Goal: Find contact information: Find contact information

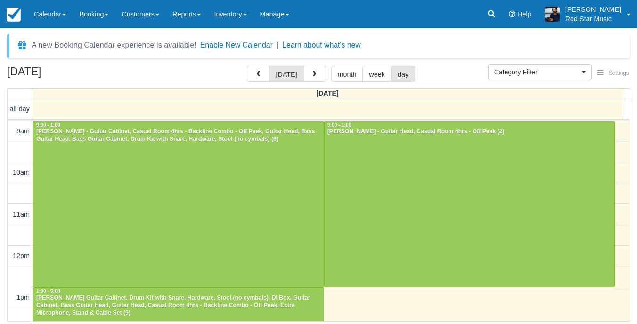
select select
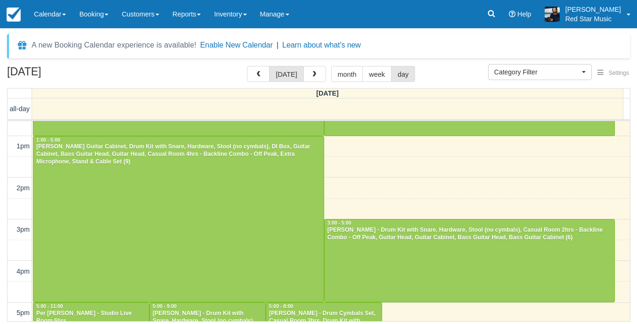
scroll to position [136, 0]
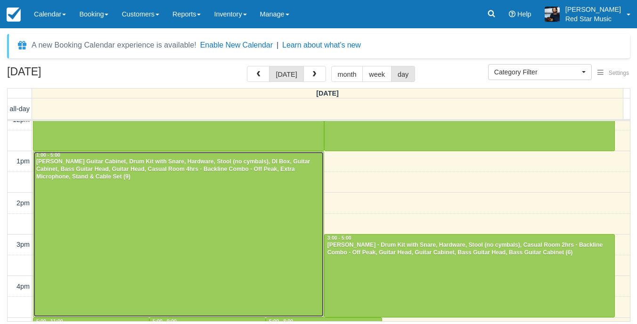
click at [226, 204] on div at bounding box center [178, 235] width 290 height 166
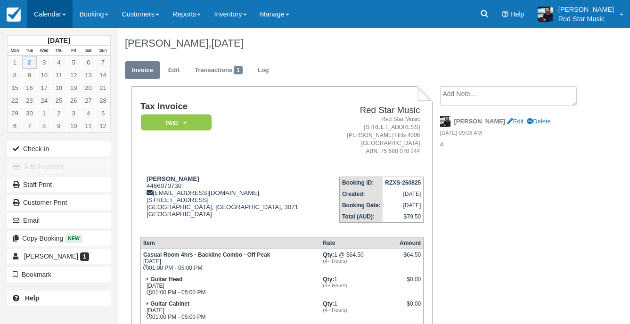
click at [35, 8] on link "Calendar" at bounding box center [49, 14] width 45 height 28
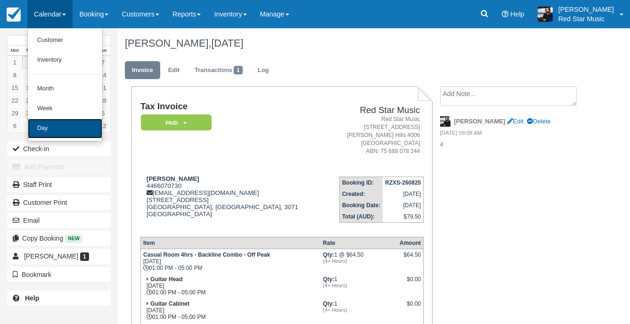
click at [46, 132] on link "Day" at bounding box center [65, 129] width 74 height 20
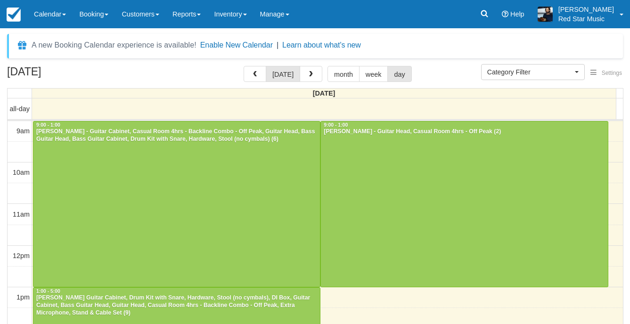
select select
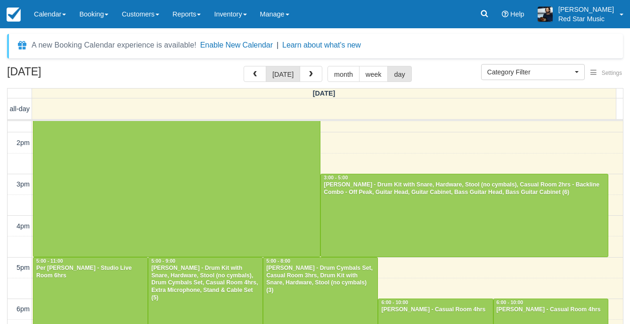
scroll to position [149, 0]
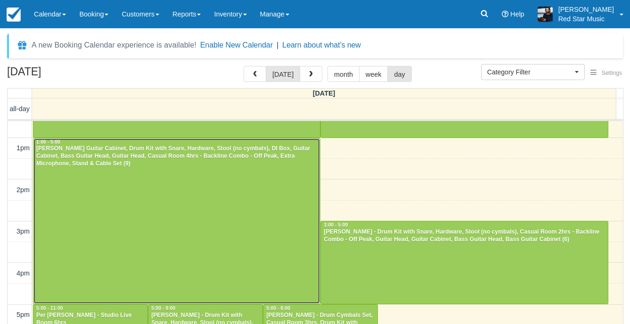
click at [222, 179] on div at bounding box center [176, 221] width 286 height 166
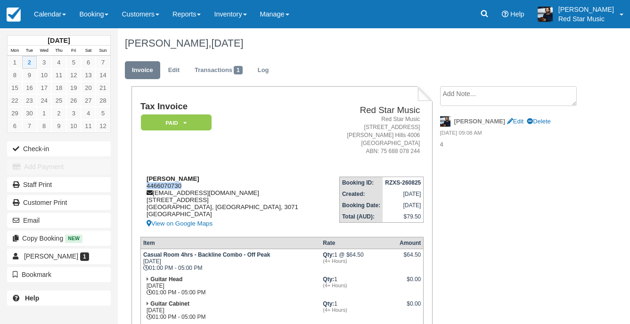
click at [146, 189] on div "Tiana Naug 4466070730 tiana@tianakhasi.com 4/7 Normanby Ave Thornbury Melbourne…" at bounding box center [232, 202] width 185 height 54
drag, startPoint x: 43, startPoint y: 14, endPoint x: 50, endPoint y: 70, distance: 56.0
click at [43, 14] on link "Calendar" at bounding box center [49, 14] width 45 height 28
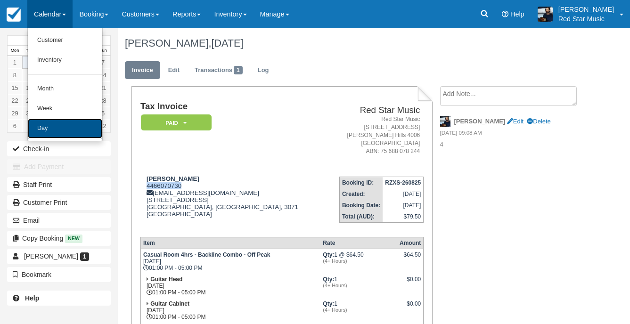
click at [47, 135] on link "Day" at bounding box center [65, 129] width 74 height 20
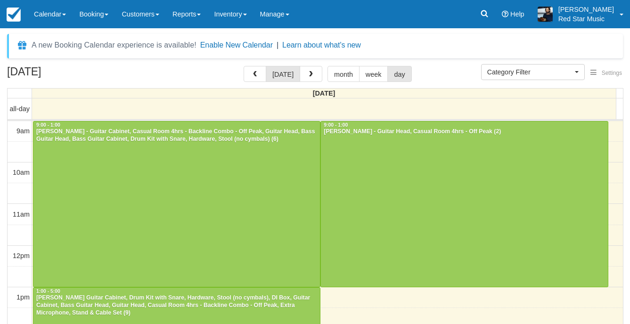
select select
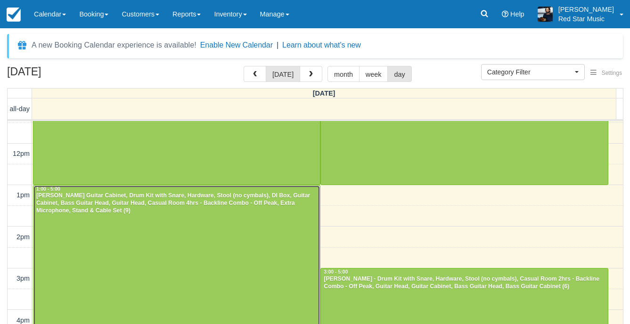
click at [250, 223] on div at bounding box center [176, 269] width 286 height 166
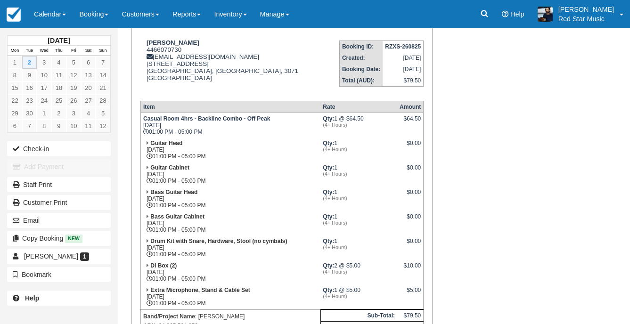
scroll to position [141, 0]
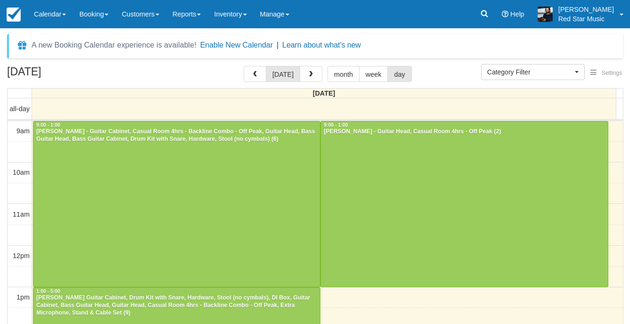
select select
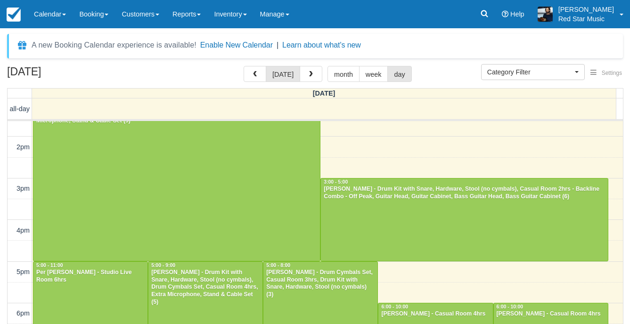
scroll to position [188, 0]
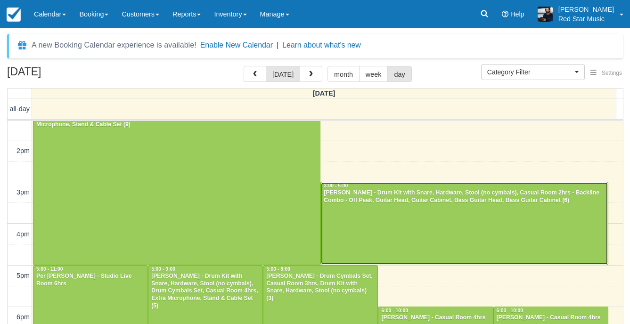
click at [362, 238] on div at bounding box center [464, 223] width 286 height 82
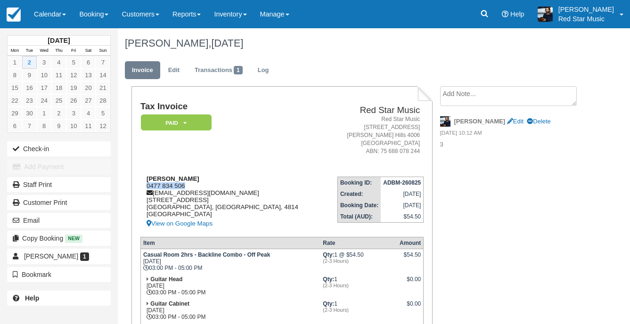
drag, startPoint x: 188, startPoint y: 185, endPoint x: 145, endPoint y: 182, distance: 43.9
click at [145, 182] on div "Brooke Roberts 0477 834 506 josieebizz@gmail.com 71 Klewarra Bvd Townsville, Qu…" at bounding box center [231, 202] width 183 height 54
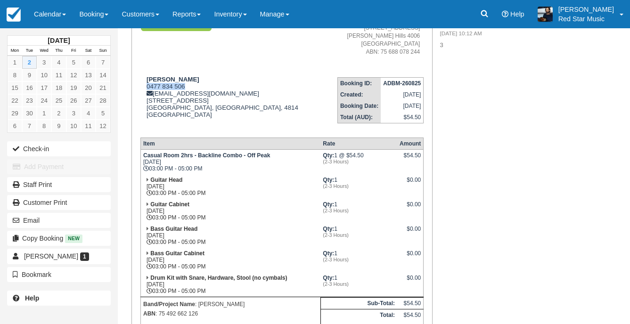
scroll to position [141, 0]
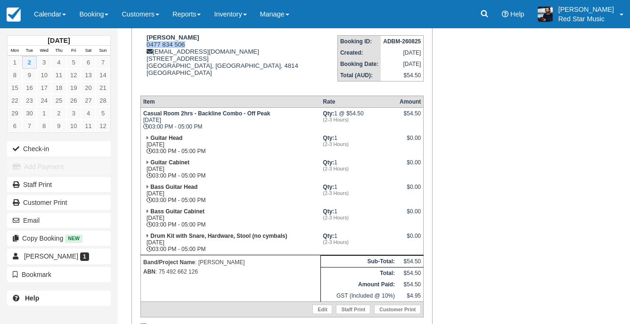
copy div "0477 834 506"
click at [33, 11] on link "Calendar" at bounding box center [49, 14] width 45 height 28
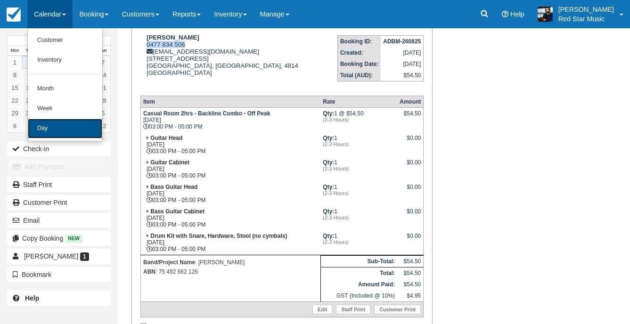
click at [42, 132] on link "Day" at bounding box center [65, 129] width 74 height 20
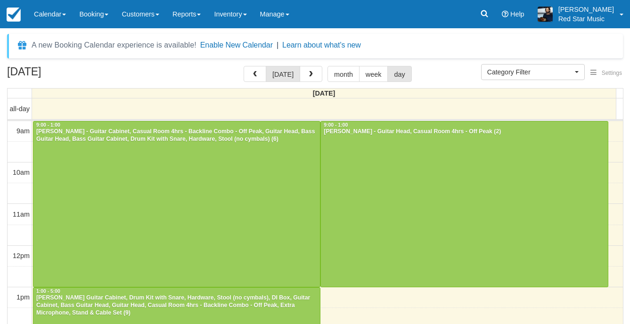
select select
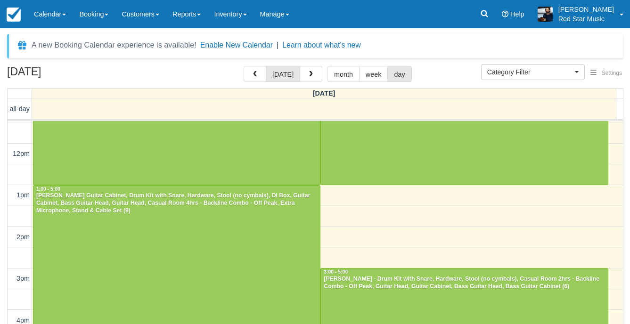
scroll to position [149, 0]
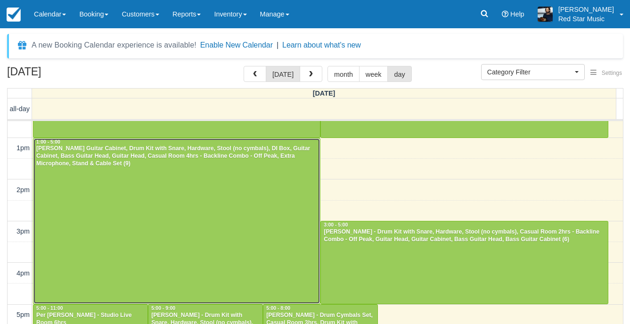
click at [292, 227] on div at bounding box center [176, 221] width 286 height 166
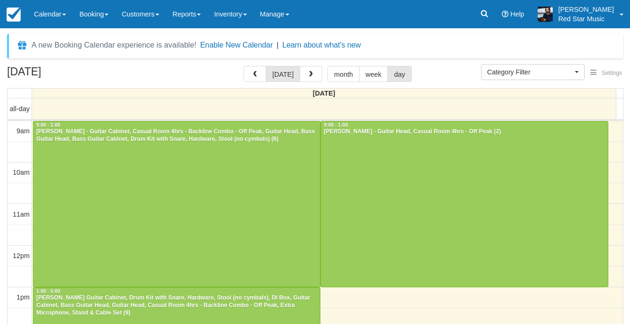
select select
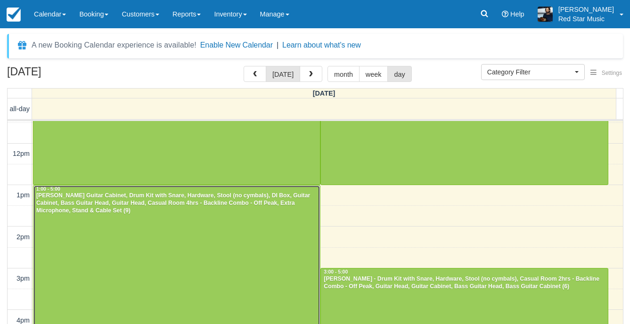
click at [157, 229] on div at bounding box center [176, 269] width 286 height 166
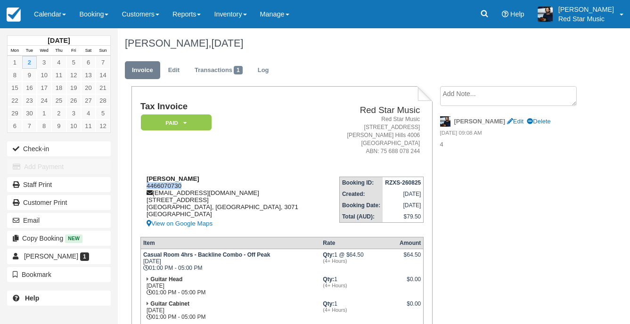
drag, startPoint x: 188, startPoint y: 183, endPoint x: 142, endPoint y: 187, distance: 46.4
click at [145, 184] on div "Tiana Naug 4466070730 tiana@tianakhasi.com 4/7 Normanby Ave Thornbury Melbourne…" at bounding box center [232, 202] width 185 height 54
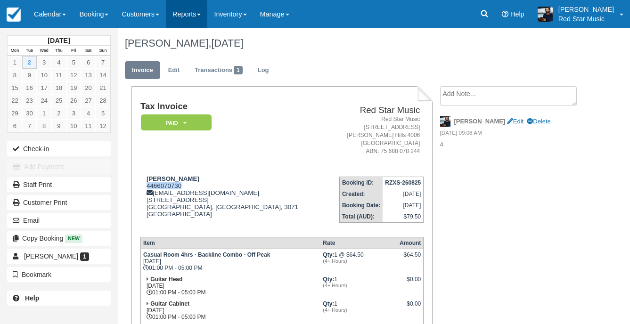
copy div "4466070730"
drag, startPoint x: 67, startPoint y: 15, endPoint x: 70, endPoint y: 30, distance: 15.4
click at [66, 15] on span at bounding box center [64, 15] width 4 height 2
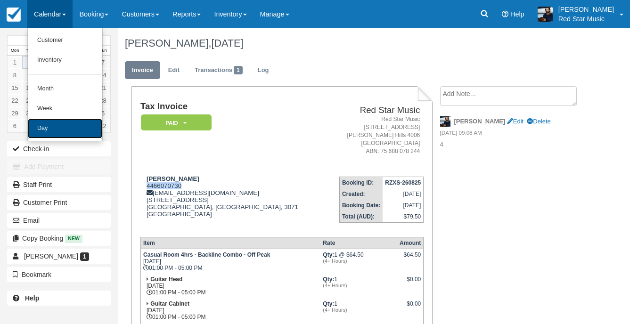
click at [67, 122] on link "Day" at bounding box center [65, 129] width 74 height 20
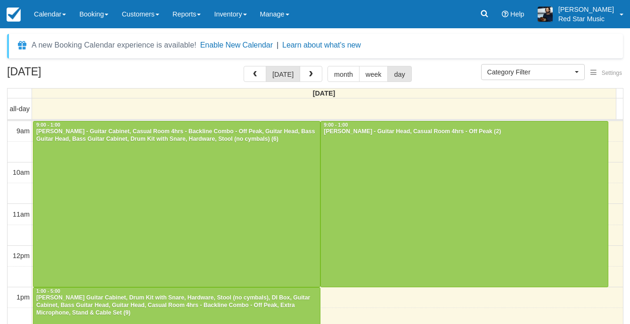
select select
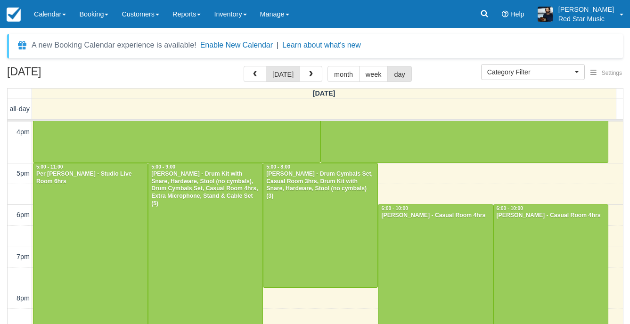
scroll to position [338, 0]
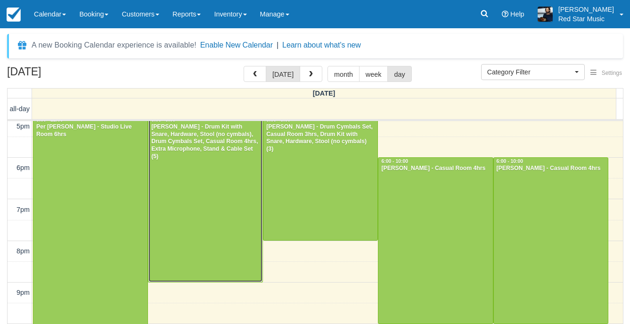
click at [235, 209] on div at bounding box center [205, 199] width 114 height 166
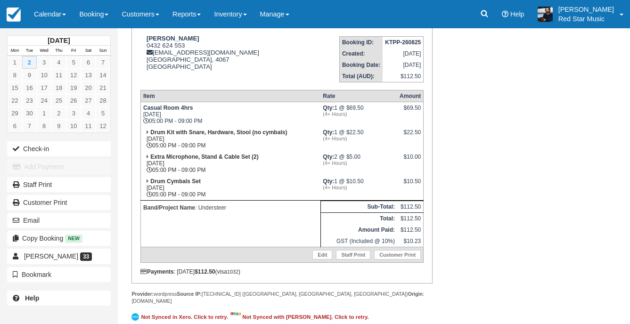
scroll to position [141, 0]
click at [65, 3] on link "Calendar" at bounding box center [49, 14] width 45 height 28
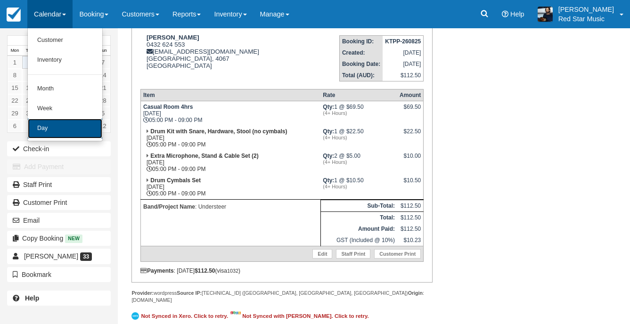
click at [45, 126] on link "Day" at bounding box center [65, 129] width 74 height 20
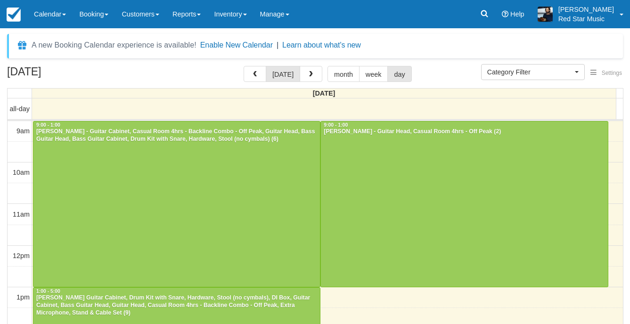
select select
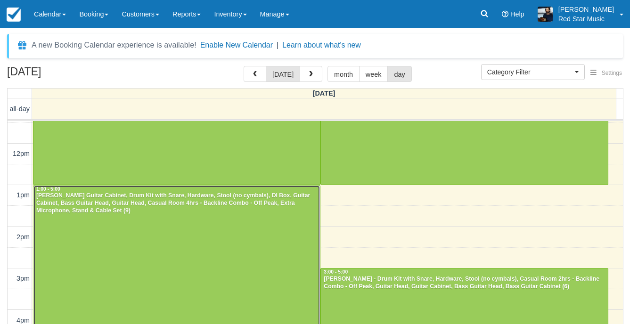
click at [212, 222] on div at bounding box center [176, 269] width 286 height 166
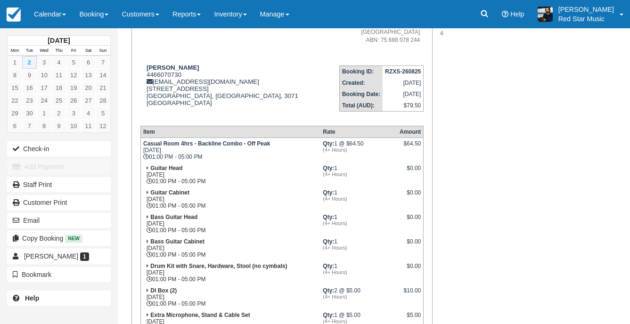
scroll to position [141, 0]
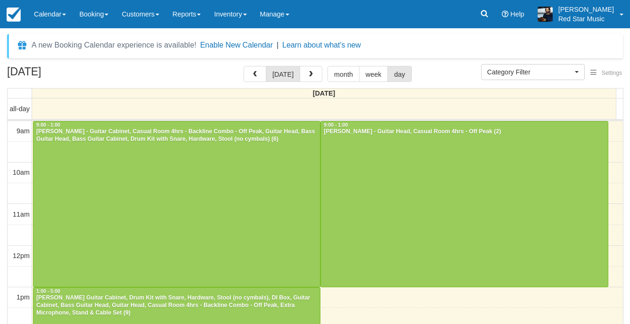
select select
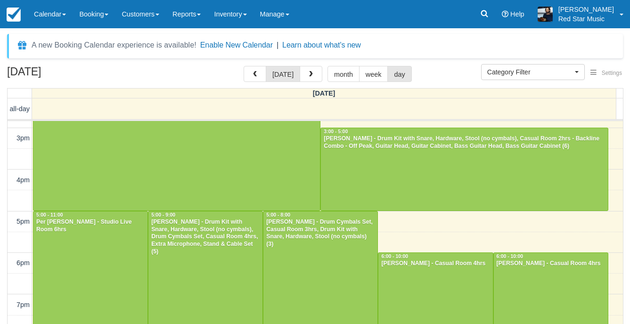
scroll to position [244, 0]
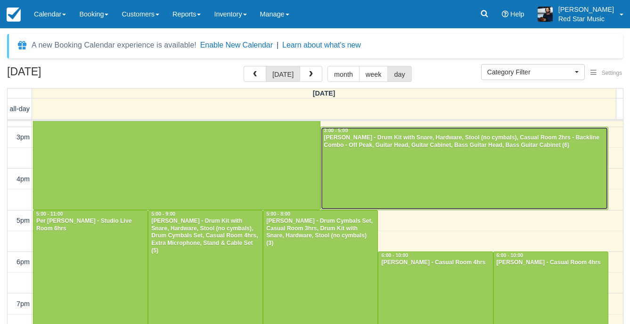
click at [502, 168] on div at bounding box center [464, 168] width 286 height 82
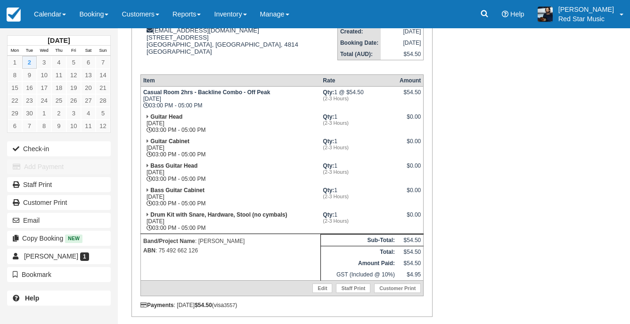
scroll to position [141, 0]
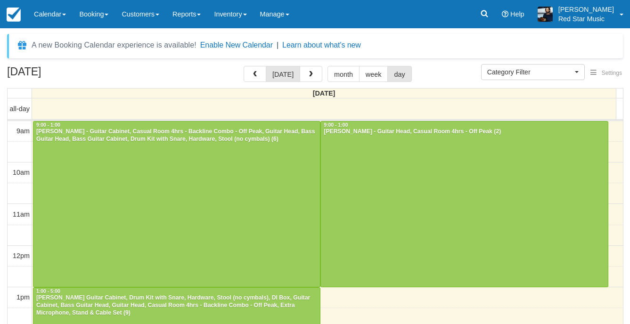
select select
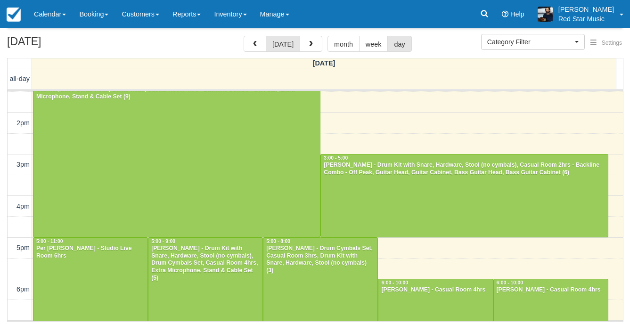
scroll to position [158, 0]
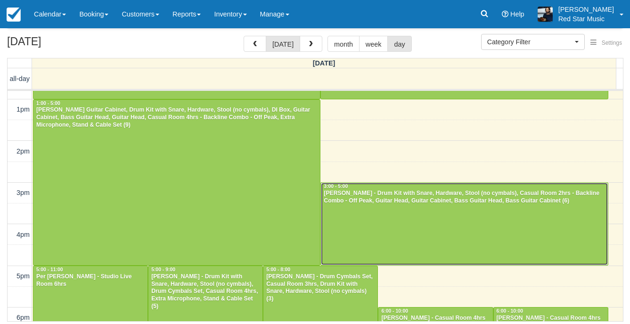
click at [427, 223] on div at bounding box center [464, 224] width 286 height 82
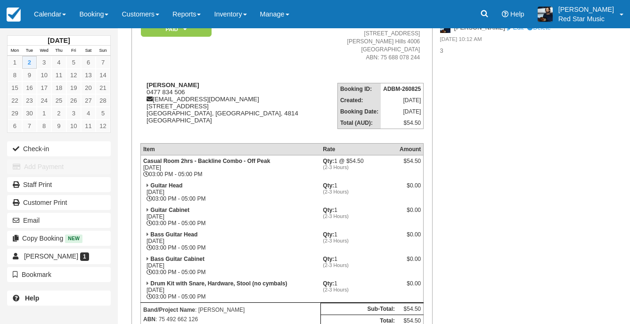
scroll to position [94, 0]
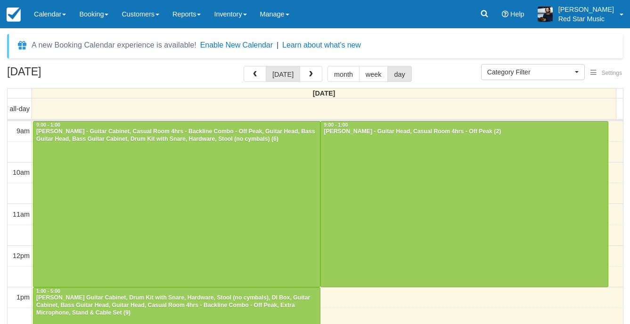
select select
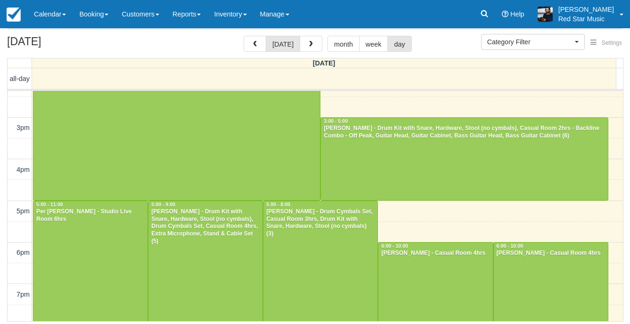
scroll to position [244, 0]
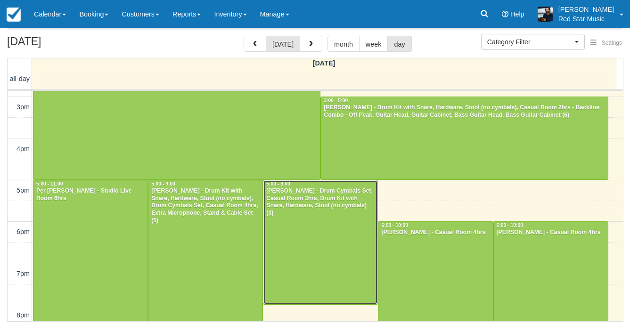
click at [295, 251] on div at bounding box center [320, 242] width 114 height 124
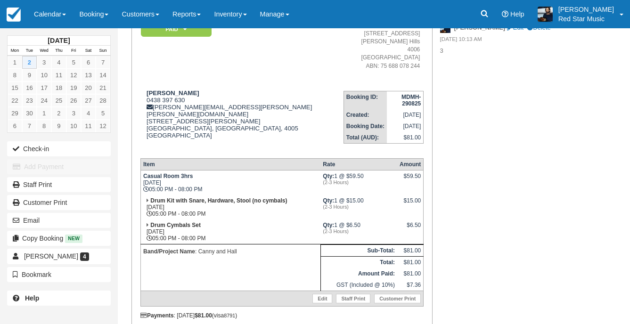
scroll to position [126, 0]
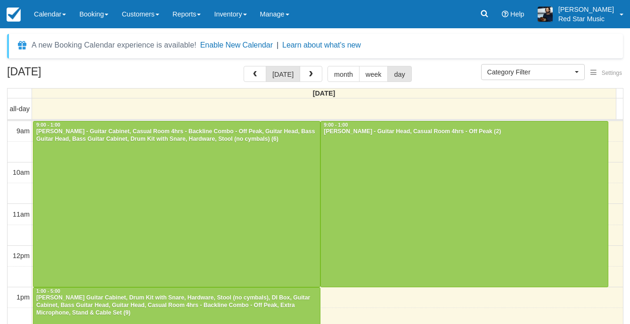
select select
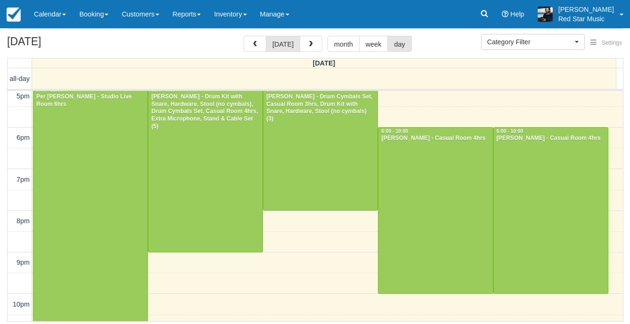
scroll to position [291, 0]
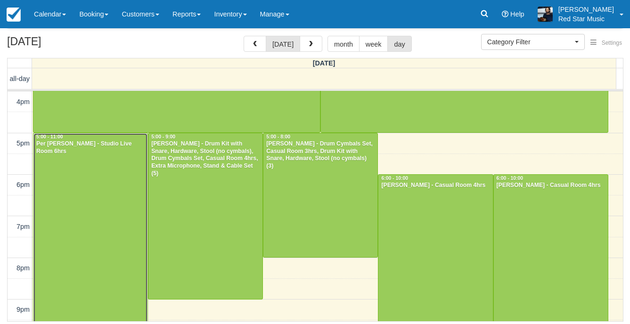
click at [40, 208] on div at bounding box center [90, 257] width 114 height 249
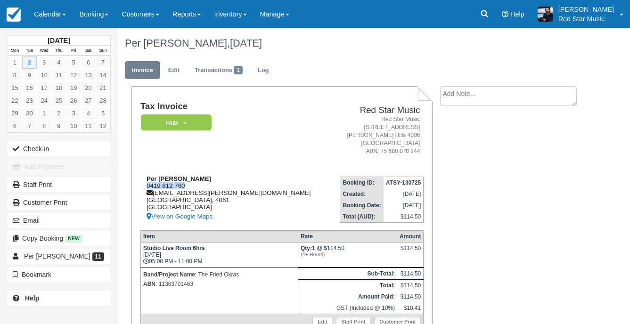
drag, startPoint x: 187, startPoint y: 187, endPoint x: 145, endPoint y: 187, distance: 42.4
click at [145, 187] on div "Per Firor 0419 812 760 per.firor@outlook.com Queensland, 4061 Australia View on…" at bounding box center [235, 198] width 190 height 47
copy div "0419 812 760"
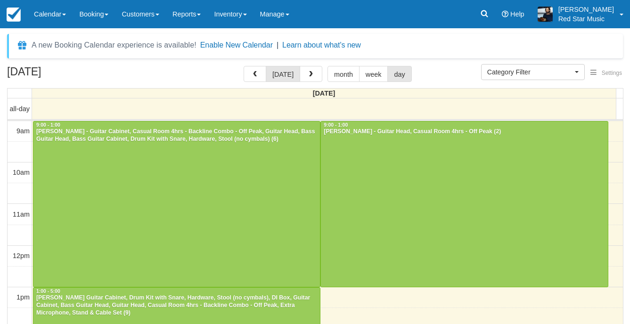
select select
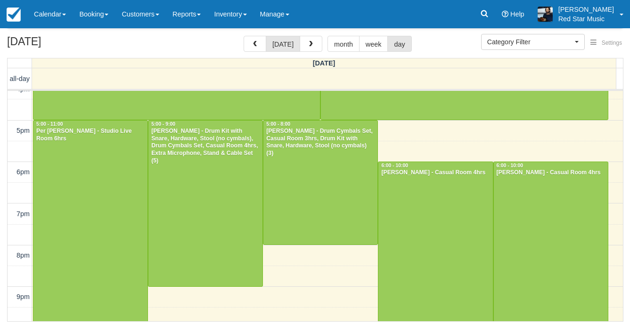
scroll to position [291, 0]
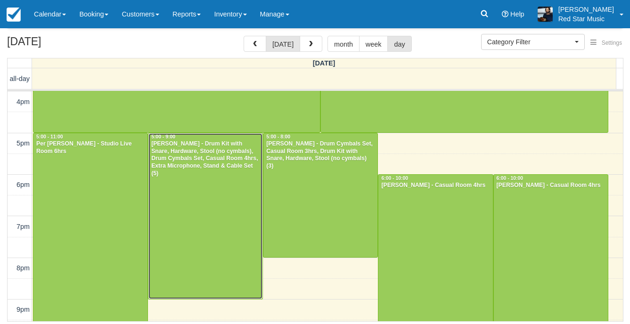
click at [208, 202] on div at bounding box center [205, 216] width 114 height 166
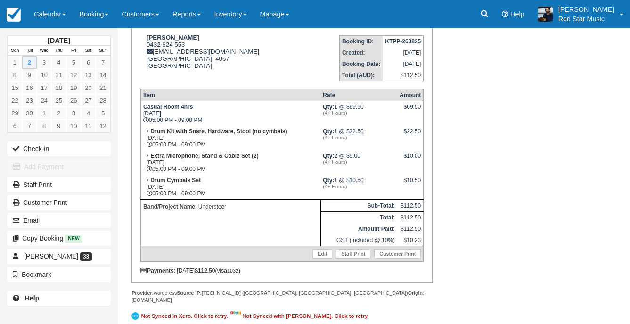
scroll to position [47, 0]
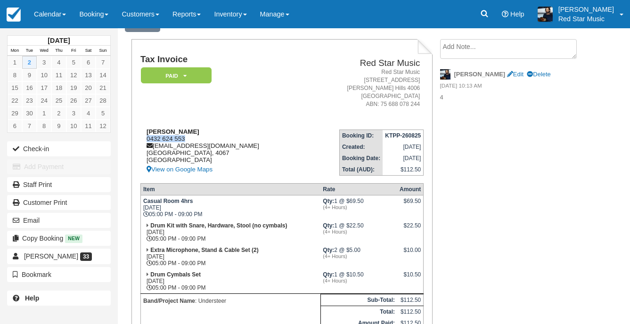
drag, startPoint x: 193, startPoint y: 138, endPoint x: 148, endPoint y: 138, distance: 44.7
click at [148, 138] on div "Nicholas Conway 0432 624 553 understeerau@gmail.com Queensland, 4067 Australia …" at bounding box center [222, 151] width 165 height 47
copy div "0432 624 553"
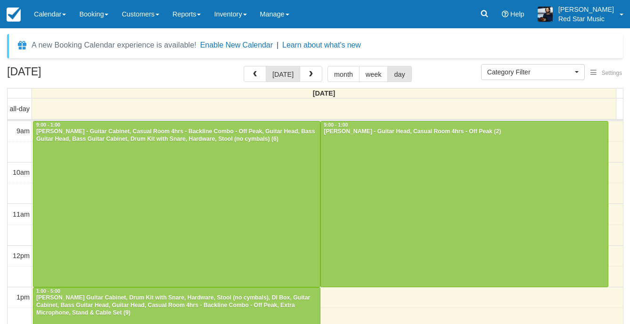
select select
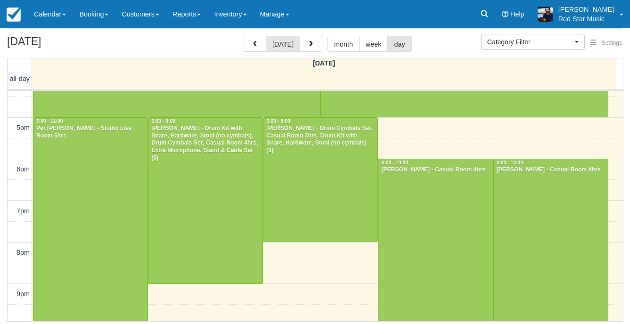
scroll to position [291, 0]
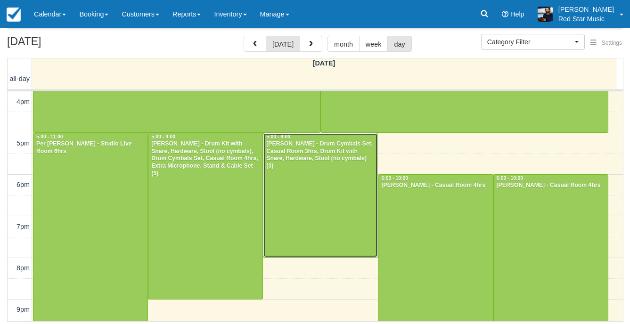
click at [316, 181] on div at bounding box center [320, 195] width 114 height 124
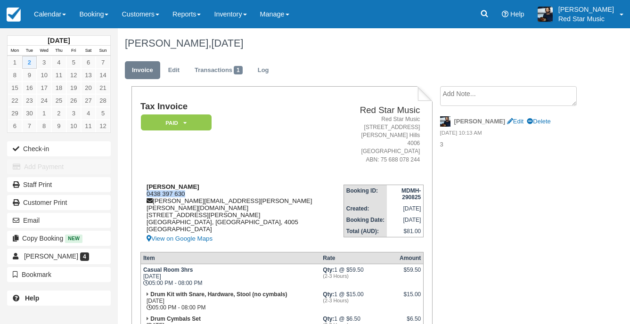
drag, startPoint x: 188, startPoint y: 188, endPoint x: 145, endPoint y: 187, distance: 42.9
click at [145, 187] on div "Daniel Wynne 0438 397 630 daniel.james.wynne@gmail.com 4/92 Langshaw Street NEW…" at bounding box center [241, 213] width 203 height 61
copy div "0438 397 630"
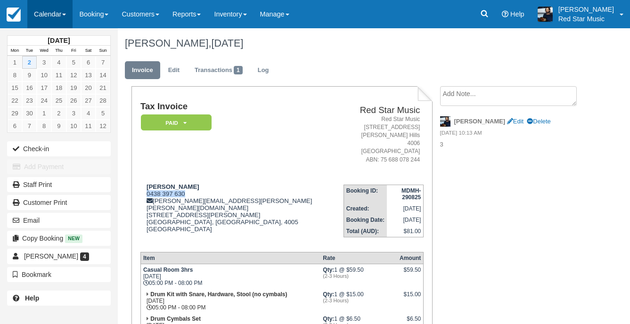
click at [40, 13] on link "Calendar" at bounding box center [49, 14] width 45 height 28
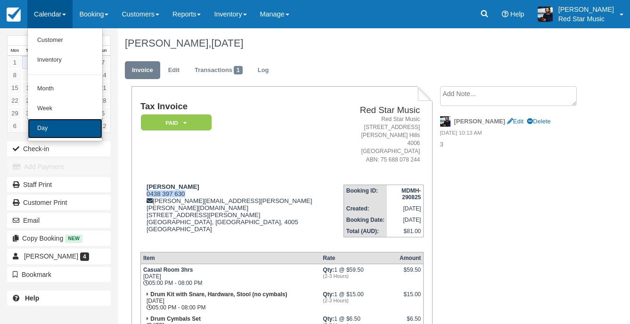
click at [61, 125] on link "Day" at bounding box center [65, 129] width 74 height 20
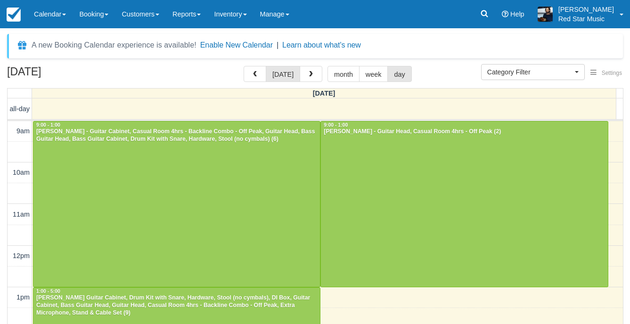
select select
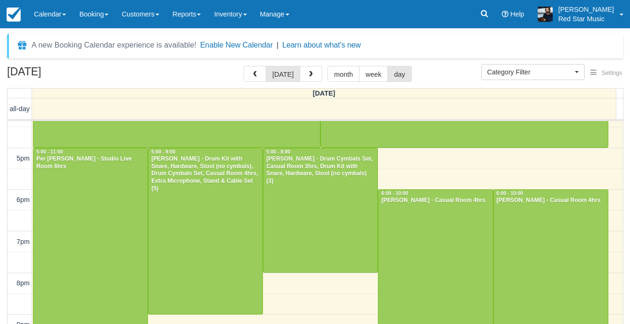
scroll to position [299, 0]
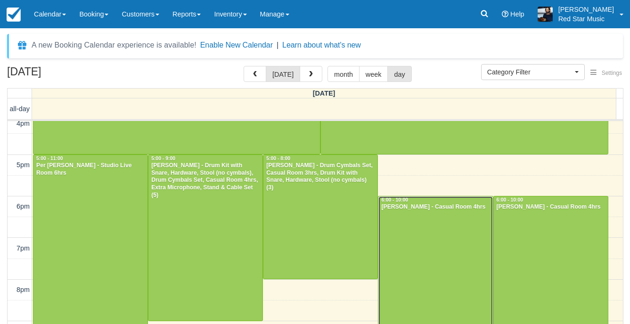
click at [441, 229] on div at bounding box center [435, 279] width 114 height 166
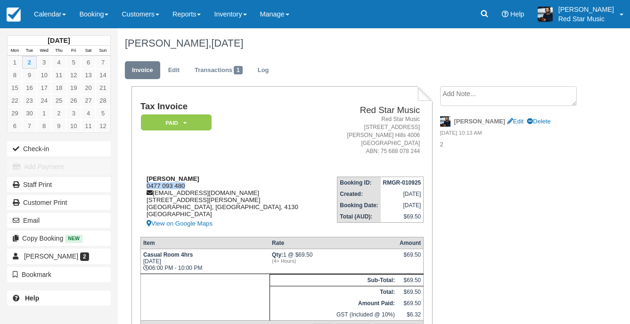
drag, startPoint x: 194, startPoint y: 186, endPoint x: 144, endPoint y: 189, distance: 50.0
click at [144, 189] on div "Darcey Shuttleworth 0477 093 480 darceys04@gmail.com 101 Trudy Crescent Cornubi…" at bounding box center [231, 202] width 183 height 54
copy div "0477 093 480"
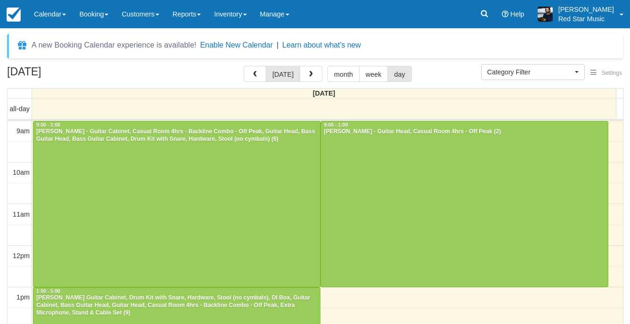
select select
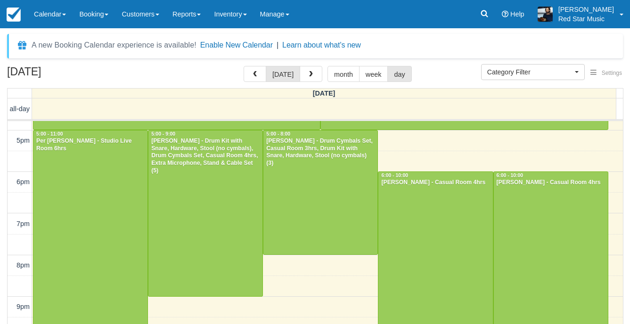
scroll to position [338, 0]
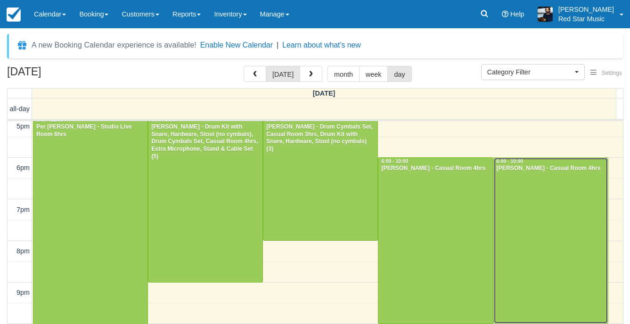
click at [548, 208] on div at bounding box center [551, 241] width 114 height 166
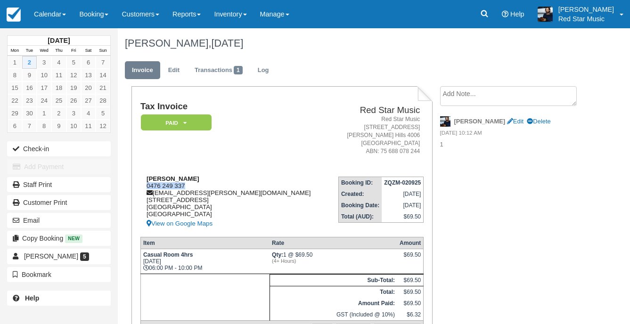
drag, startPoint x: 190, startPoint y: 187, endPoint x: 147, endPoint y: 185, distance: 42.9
click at [147, 185] on div "Jaedon McCulloch 0476 249 337 jaedon.mcculloch@gmail.com 65 Berwick Street, 1 F…" at bounding box center [234, 202] width 188 height 54
copy div "0476 249 337"
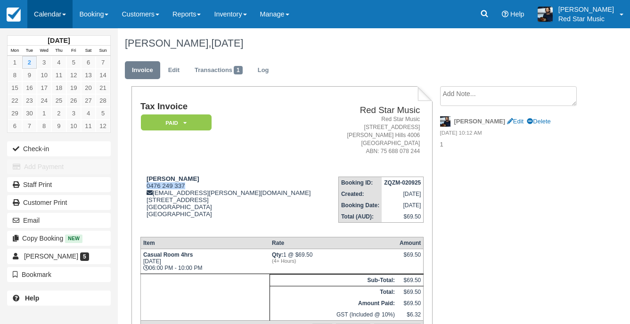
click at [41, 12] on link "Calendar" at bounding box center [49, 14] width 45 height 28
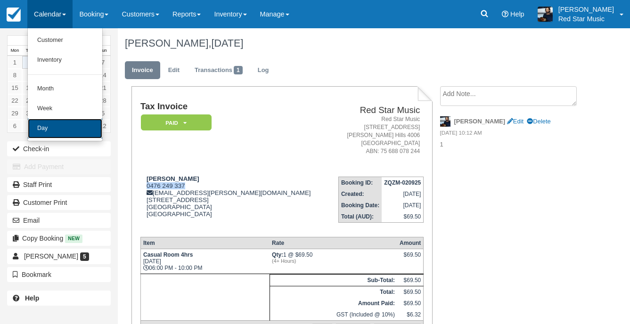
drag, startPoint x: 58, startPoint y: 130, endPoint x: 75, endPoint y: 134, distance: 16.9
click at [58, 130] on link "Day" at bounding box center [65, 129] width 74 height 20
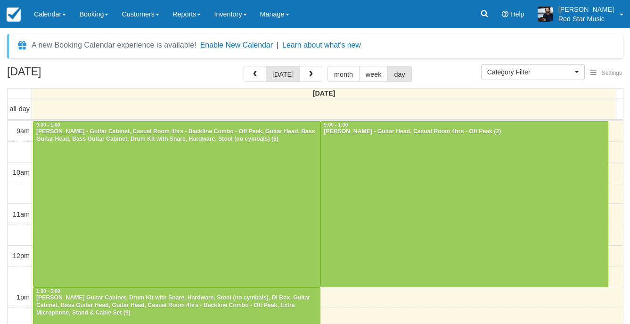
select select
click at [305, 68] on button "button" at bounding box center [311, 74] width 23 height 16
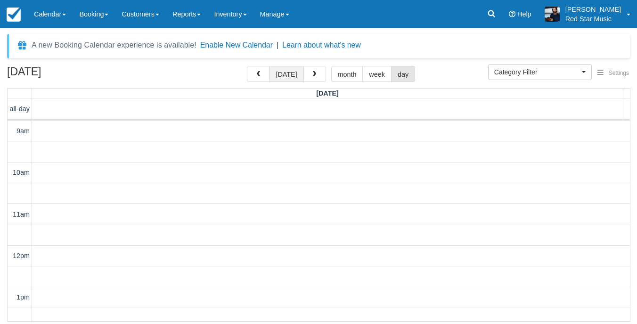
click at [281, 74] on button "[DATE]" at bounding box center [286, 74] width 34 height 16
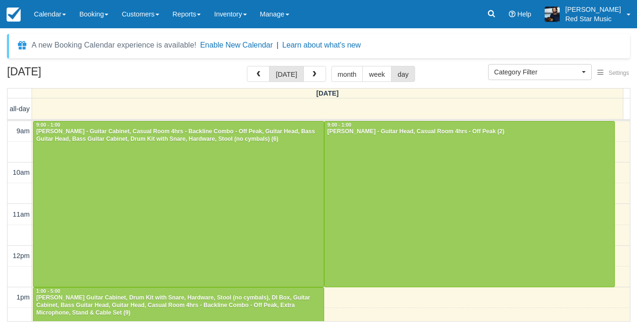
scroll to position [167, 0]
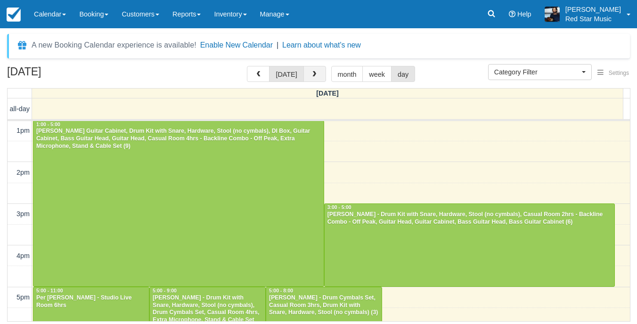
click at [311, 78] on button "button" at bounding box center [314, 74] width 23 height 16
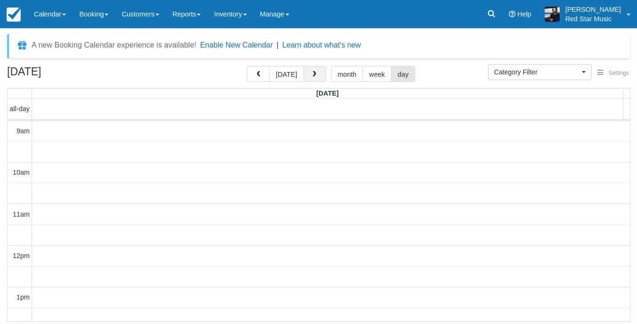
scroll to position [167, 0]
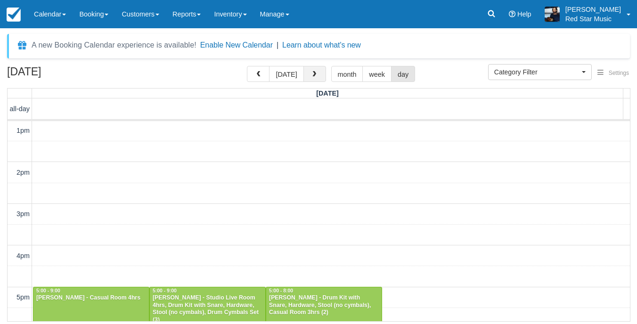
click at [310, 78] on button "button" at bounding box center [314, 74] width 23 height 16
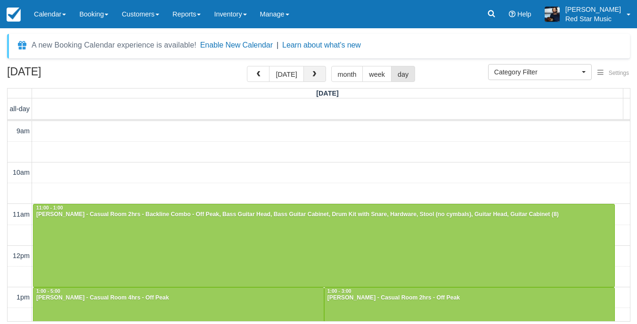
click at [314, 74] on span "button" at bounding box center [314, 74] width 7 height 7
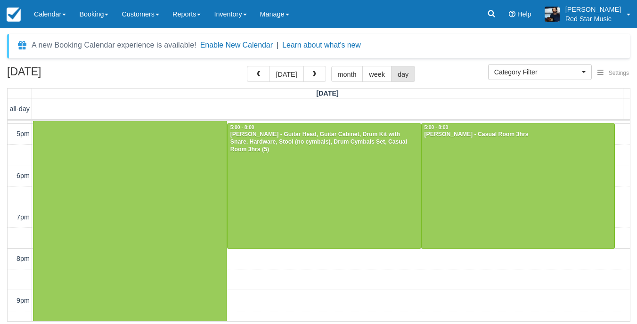
scroll to position [777, 0]
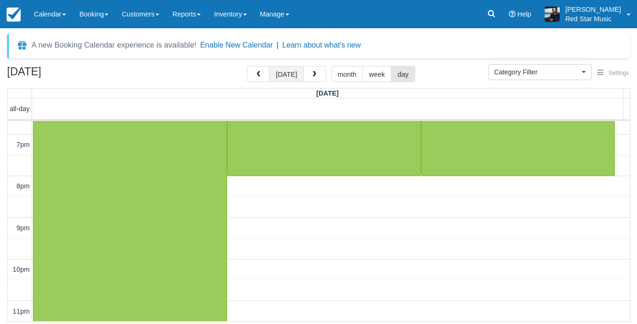
click at [290, 74] on button "[DATE]" at bounding box center [286, 74] width 34 height 16
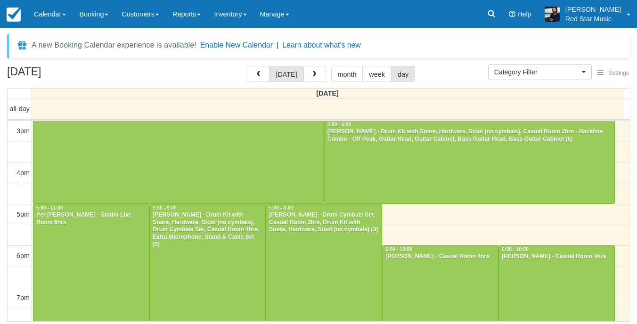
scroll to position [235, 0]
